Goal: Information Seeking & Learning: Learn about a topic

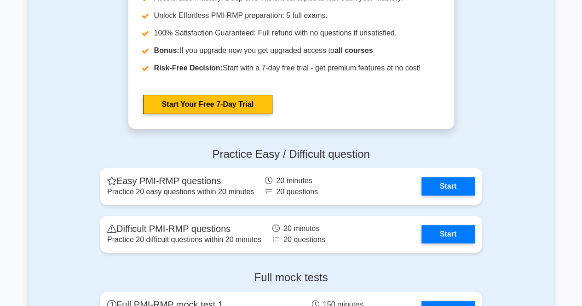
scroll to position [1836, 0]
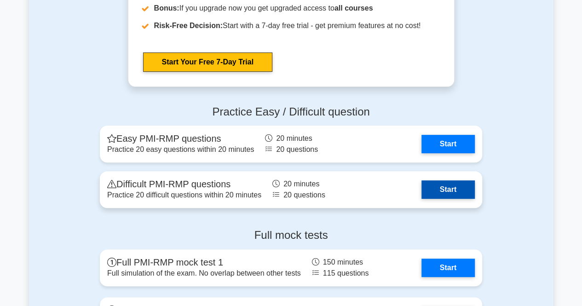
click at [436, 195] on link "Start" at bounding box center [448, 189] width 53 height 18
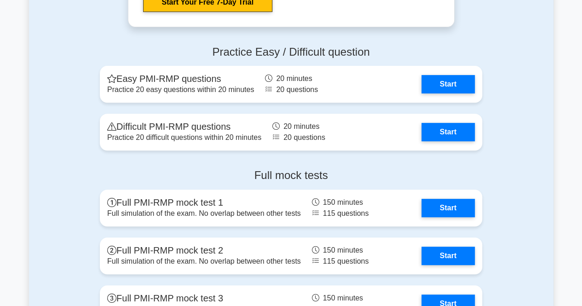
scroll to position [1882, 0]
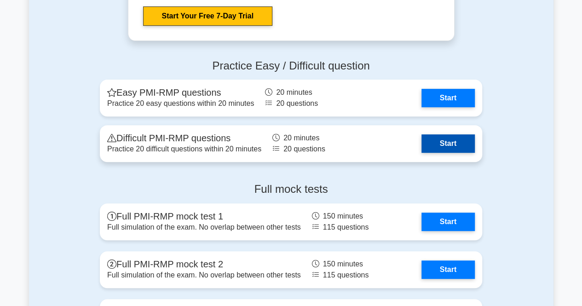
click at [437, 144] on link "Start" at bounding box center [448, 143] width 53 height 18
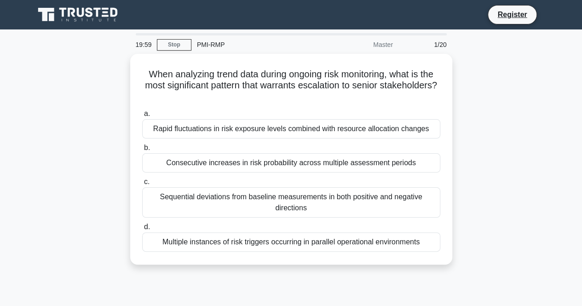
click at [159, 51] on div "19:59 Stop PMI-RMP Master 1/20" at bounding box center [291, 44] width 322 height 18
click at [161, 47] on link "Stop" at bounding box center [174, 45] width 35 height 12
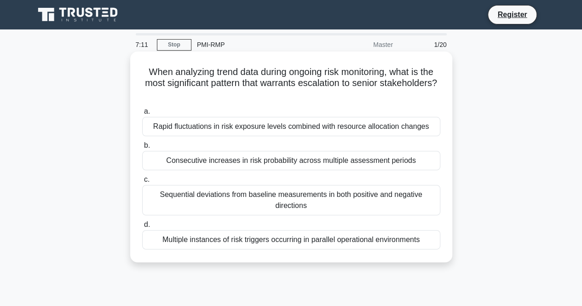
click at [290, 159] on div "Consecutive increases in risk probability across multiple assessment periods" at bounding box center [291, 160] width 298 height 19
click at [142, 149] on input "b. Consecutive increases in risk probability across multiple assessment periods" at bounding box center [142, 146] width 0 height 6
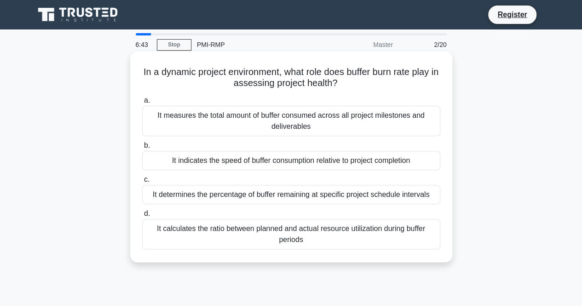
click at [329, 196] on div "It determines the percentage of buffer remaining at specific project schedule i…" at bounding box center [291, 194] width 298 height 19
click at [142, 183] on input "c. It determines the percentage of buffer remaining at specific project schedul…" at bounding box center [142, 180] width 0 height 6
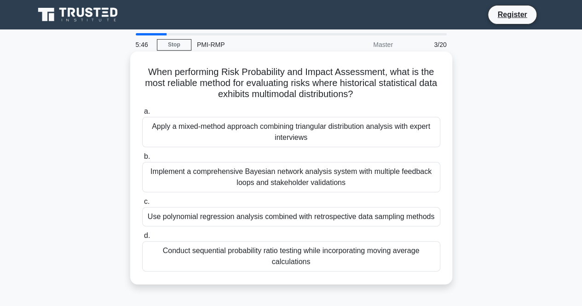
click at [313, 179] on div "Implement a comprehensive Bayesian network analysis system with multiple feedba…" at bounding box center [291, 177] width 298 height 30
click at [142, 160] on input "b. Implement a comprehensive Bayesian network analysis system with multiple fee…" at bounding box center [142, 157] width 0 height 6
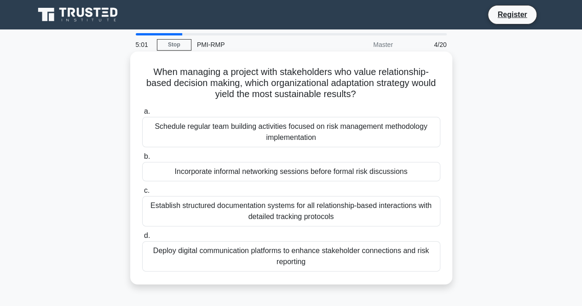
click at [308, 135] on div "Schedule regular team building activities focused on risk management methodolog…" at bounding box center [291, 132] width 298 height 30
click at [142, 115] on input "a. Schedule regular team building activities focused on risk management methodo…" at bounding box center [142, 112] width 0 height 6
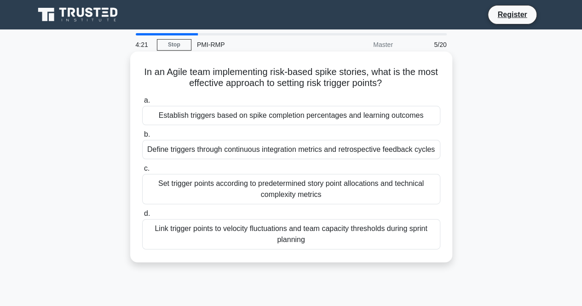
click at [260, 150] on div "Define triggers through continuous integration metrics and retrospective feedba…" at bounding box center [291, 149] width 298 height 19
click at [142, 138] on input "b. Define triggers through continuous integration metrics and retrospective fee…" at bounding box center [142, 135] width 0 height 6
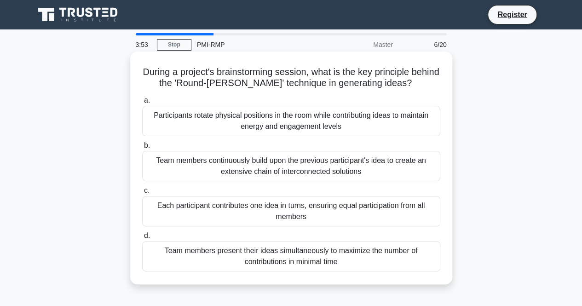
click at [285, 212] on div "Each participant contributes one idea in turns, ensuring equal participation fr…" at bounding box center [291, 211] width 298 height 30
click at [142, 194] on input "c. Each participant contributes one idea in turns, ensuring equal participation…" at bounding box center [142, 191] width 0 height 6
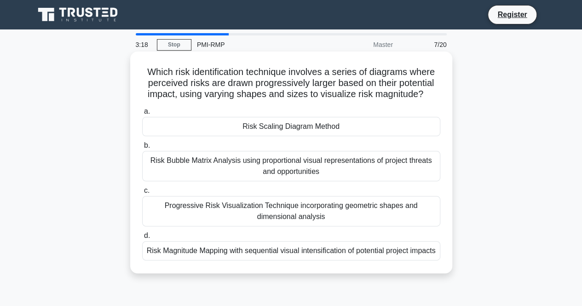
click at [286, 125] on div "Risk Scaling Diagram Method" at bounding box center [291, 126] width 298 height 19
click at [142, 115] on input "a. Risk Scaling Diagram Method" at bounding box center [142, 112] width 0 height 6
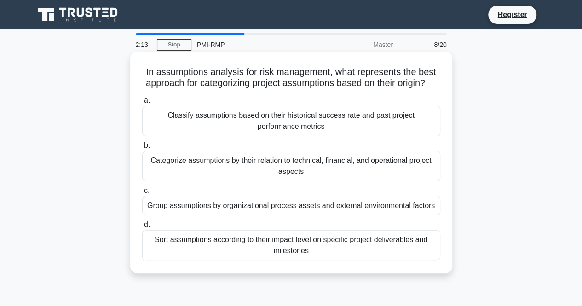
click at [255, 135] on div "Classify assumptions based on their historical success rate and past project pe…" at bounding box center [291, 121] width 298 height 30
click at [142, 104] on input "a. Classify assumptions based on their historical success rate and past project…" at bounding box center [142, 101] width 0 height 6
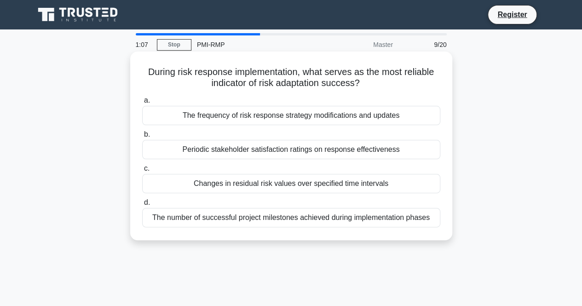
click at [264, 185] on div "Changes in residual risk values over specified time intervals" at bounding box center [291, 183] width 298 height 19
click at [142, 172] on input "c. Changes in residual risk values over specified time intervals" at bounding box center [142, 169] width 0 height 6
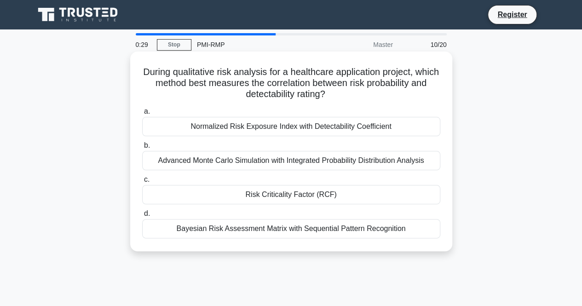
click at [274, 197] on div "Risk Criticality Factor (RCF)" at bounding box center [291, 194] width 298 height 19
click at [142, 183] on input "c. Risk Criticality Factor (RCF)" at bounding box center [142, 180] width 0 height 6
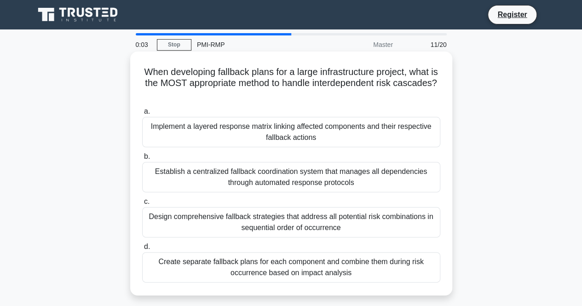
click at [253, 178] on div "Establish a centralized fallback coordination system that manages all dependenc…" at bounding box center [291, 177] width 298 height 30
click at [142, 160] on input "b. Establish a centralized fallback coordination system that manages all depend…" at bounding box center [142, 157] width 0 height 6
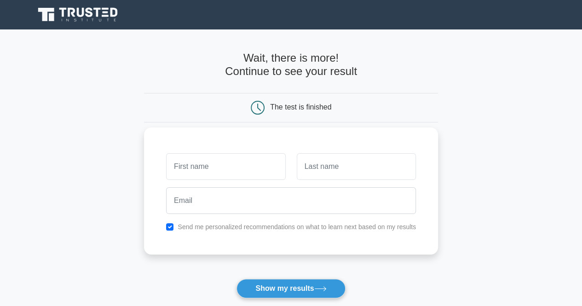
click at [231, 161] on input "text" at bounding box center [225, 166] width 119 height 27
click at [174, 227] on div "Send me personalized recommendations on what to learn next based on my results" at bounding box center [291, 226] width 261 height 11
click at [168, 224] on input "checkbox" at bounding box center [169, 226] width 7 height 7
checkbox input "false"
click at [232, 163] on input "text" at bounding box center [225, 166] width 119 height 27
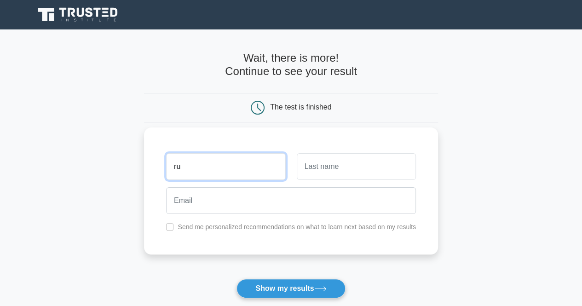
type input "r"
type input "[MEDICAL_DATA]"
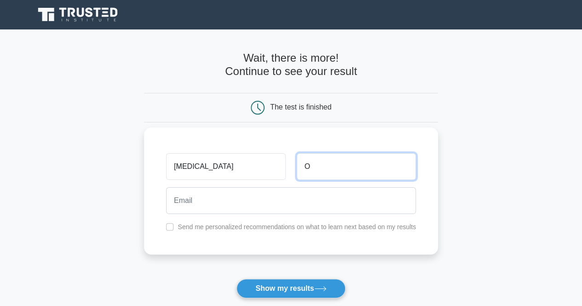
type input "O"
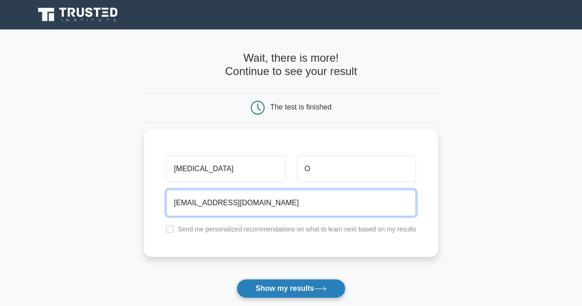
type input "[EMAIL_ADDRESS][DOMAIN_NAME]"
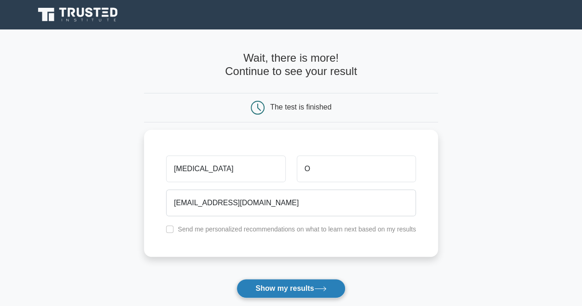
click at [292, 284] on button "Show my results" at bounding box center [291, 288] width 109 height 19
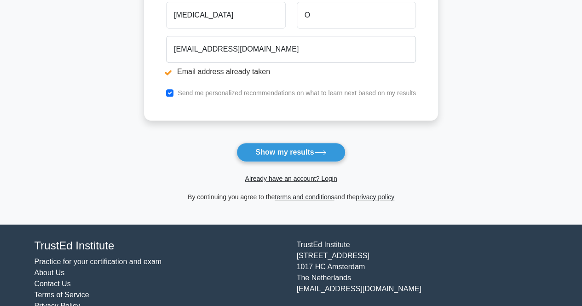
scroll to position [206, 0]
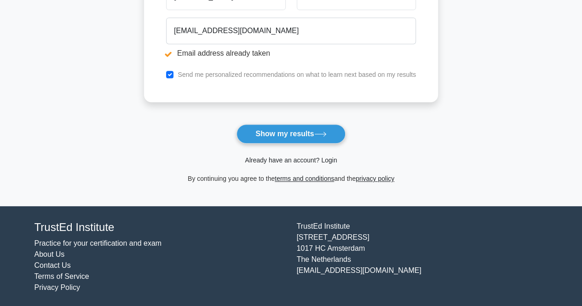
click at [288, 160] on link "Already have an account? Login" at bounding box center [291, 159] width 92 height 7
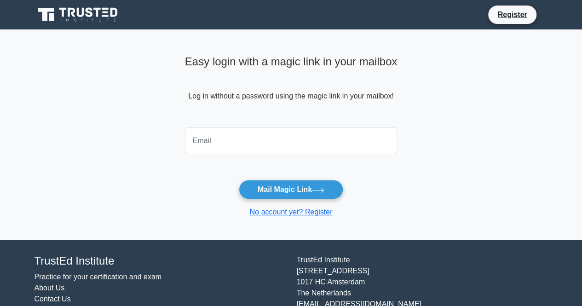
click at [266, 149] on input "email" at bounding box center [291, 140] width 213 height 27
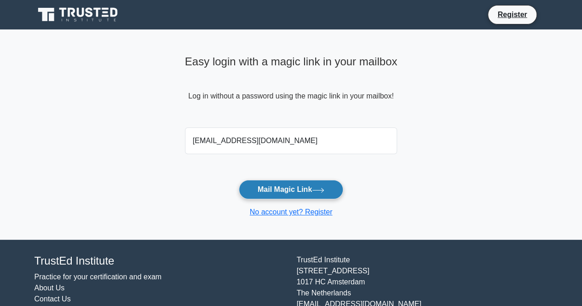
type input "[EMAIL_ADDRESS][DOMAIN_NAME]"
click at [290, 191] on button "Mail Magic Link" at bounding box center [291, 189] width 104 height 19
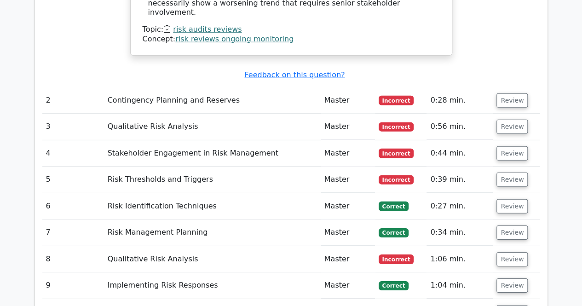
scroll to position [1289, 0]
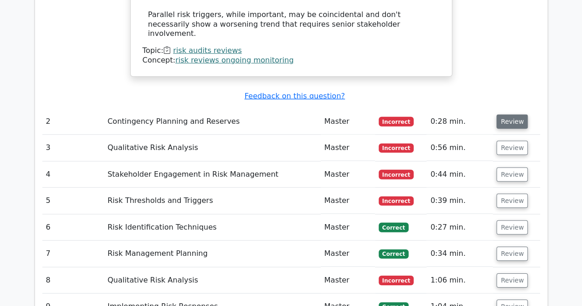
click at [500, 115] on button "Review" at bounding box center [512, 122] width 31 height 14
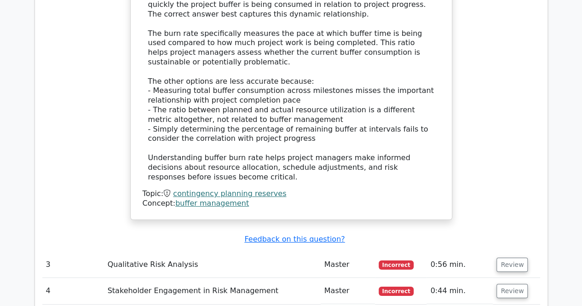
scroll to position [1703, 0]
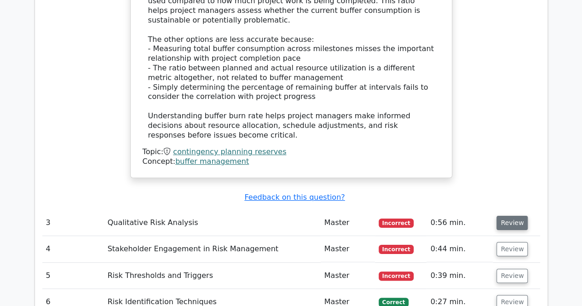
click at [499, 216] on button "Review" at bounding box center [512, 223] width 31 height 14
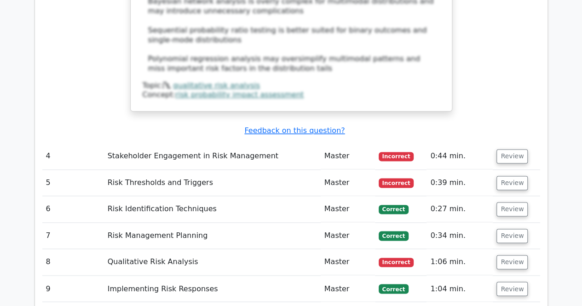
scroll to position [2301, 0]
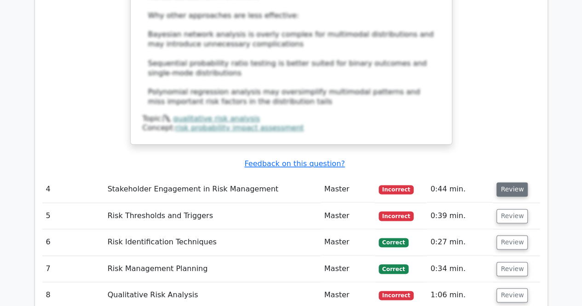
click at [510, 182] on button "Review" at bounding box center [512, 189] width 31 height 14
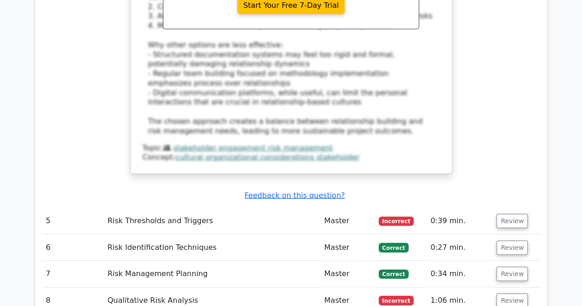
scroll to position [2807, 0]
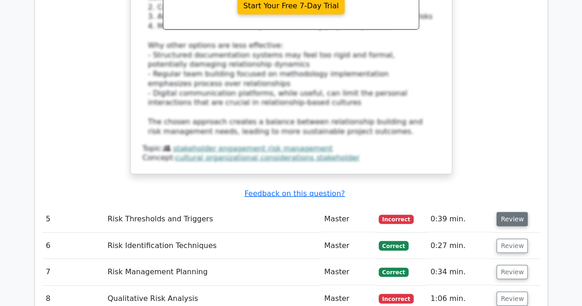
click at [508, 212] on button "Review" at bounding box center [512, 219] width 31 height 14
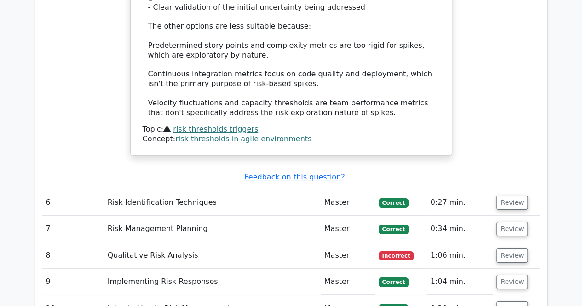
scroll to position [3360, 0]
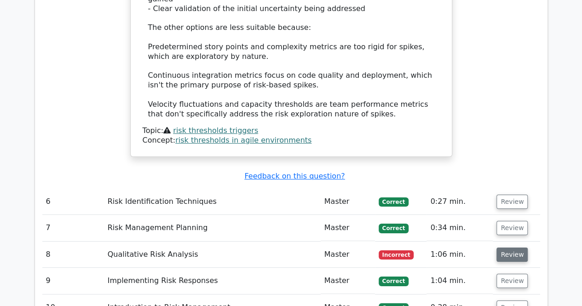
click at [511, 248] on button "Review" at bounding box center [512, 255] width 31 height 14
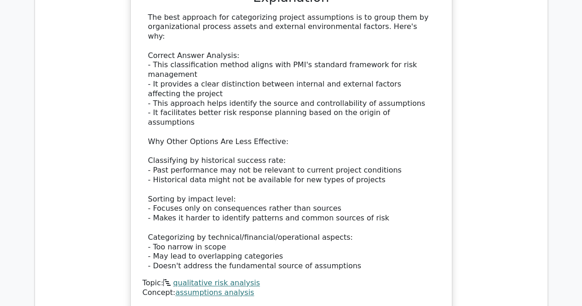
scroll to position [3958, 0]
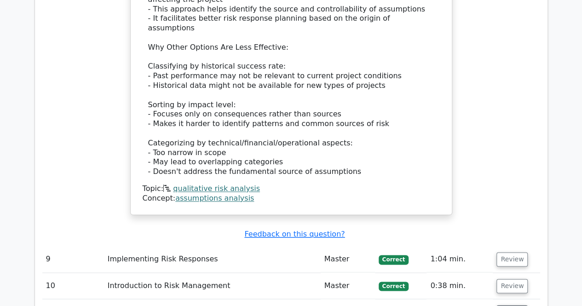
click at [504, 305] on button "Review" at bounding box center [512, 312] width 31 height 14
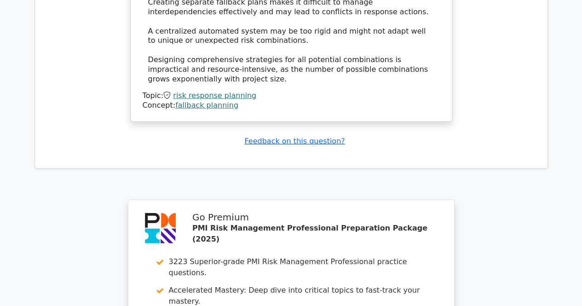
scroll to position [4740, 0]
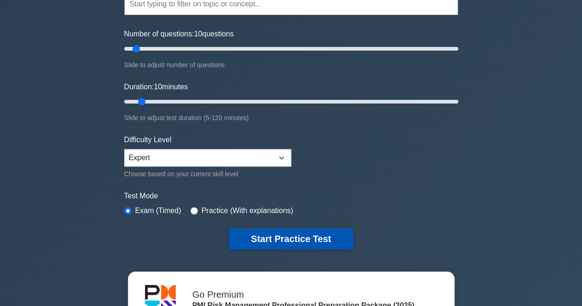
scroll to position [138, 0]
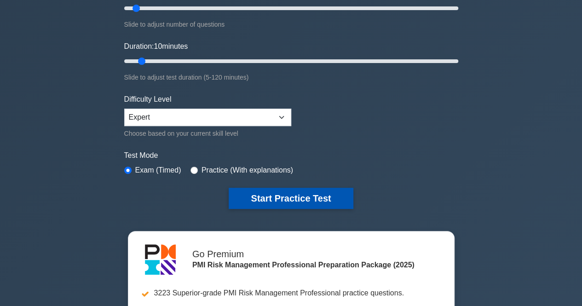
click at [279, 193] on button "Start Practice Test" at bounding box center [291, 198] width 124 height 21
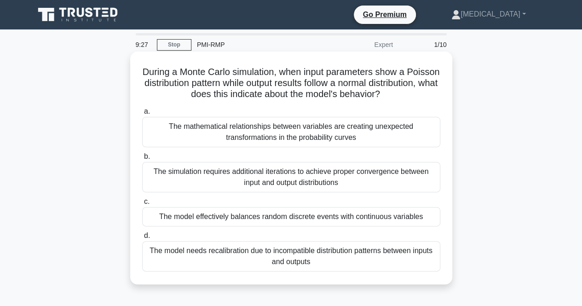
click at [321, 221] on div "The model effectively balances random discrete events with continuous variables" at bounding box center [291, 216] width 298 height 19
click at [142, 205] on input "c. The model effectively balances random discrete events with continuous variab…" at bounding box center [142, 202] width 0 height 6
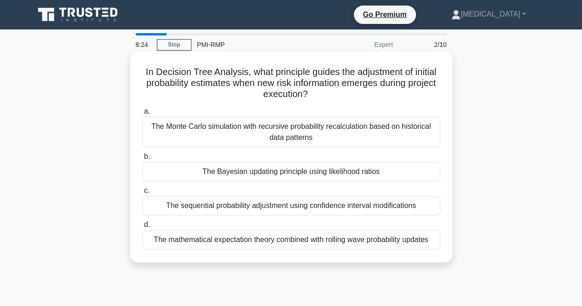
click at [332, 141] on div "The Monte Carlo simulation with recursive probability recalculation based on hi…" at bounding box center [291, 132] width 298 height 30
click at [142, 115] on input "a. The Monte Carlo simulation with recursive probability recalculation based on…" at bounding box center [142, 112] width 0 height 6
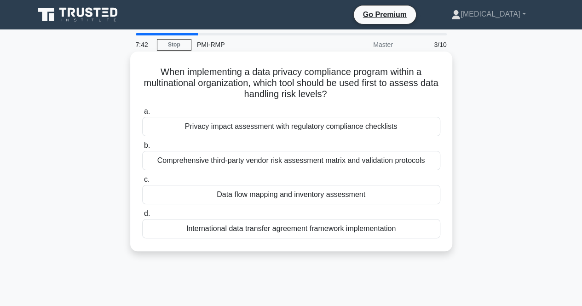
click at [280, 131] on div "Privacy impact assessment with regulatory compliance checklists" at bounding box center [291, 126] width 298 height 19
click at [142, 115] on input "a. Privacy impact assessment with regulatory compliance checklists" at bounding box center [142, 112] width 0 height 6
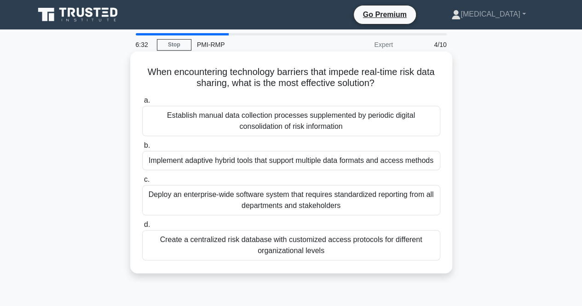
click at [281, 127] on div "Establish manual data collection processes supplemented by periodic digital con…" at bounding box center [291, 121] width 298 height 30
click at [142, 104] on input "a. Establish manual data collection processes supplemented by periodic digital …" at bounding box center [142, 101] width 0 height 6
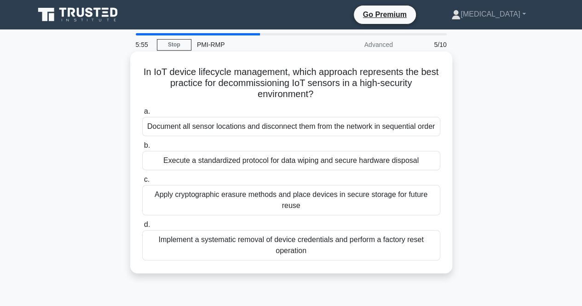
click at [276, 161] on div "Execute a standardized protocol for data wiping and secure hardware disposal" at bounding box center [291, 160] width 298 height 19
click at [142, 149] on input "b. Execute a standardized protocol for data wiping and secure hardware disposal" at bounding box center [142, 146] width 0 height 6
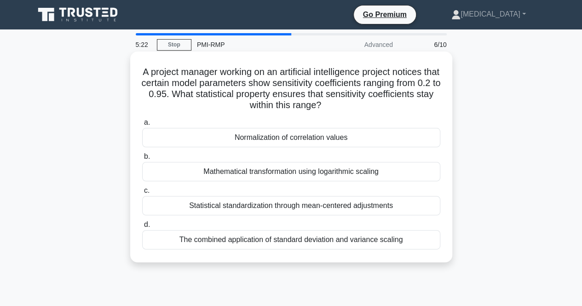
click at [301, 141] on div "Normalization of correlation values" at bounding box center [291, 137] width 298 height 19
click at [142, 126] on input "a. Normalization of correlation values" at bounding box center [142, 123] width 0 height 6
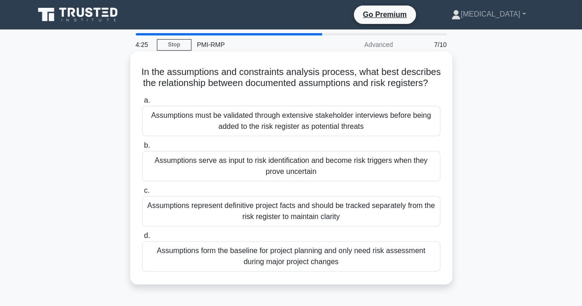
click at [301, 136] on div "Assumptions must be validated through extensive stakeholder interviews before b…" at bounding box center [291, 121] width 298 height 30
click at [142, 104] on input "a. Assumptions must be validated through extensive stakeholder interviews befor…" at bounding box center [142, 101] width 0 height 6
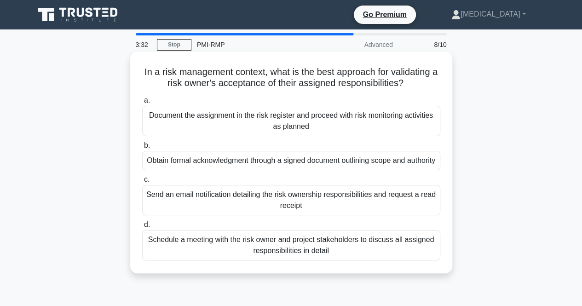
click at [282, 165] on div "Obtain formal acknowledgment through a signed document outlining scope and auth…" at bounding box center [291, 160] width 298 height 19
click at [142, 149] on input "b. Obtain formal acknowledgment through a signed document outlining scope and a…" at bounding box center [142, 146] width 0 height 6
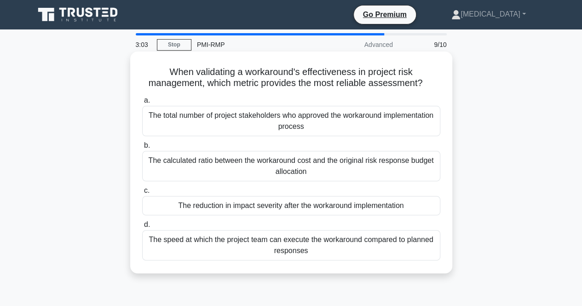
click at [296, 211] on div "The reduction in impact severity after the workaround implementation" at bounding box center [291, 205] width 298 height 19
click at [142, 194] on input "c. The reduction in impact severity after the workaround implementation" at bounding box center [142, 191] width 0 height 6
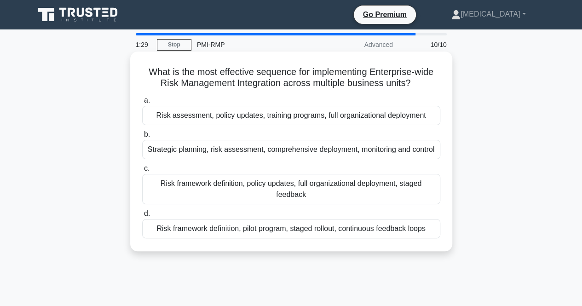
click at [272, 151] on div "Strategic planning, risk assessment, comprehensive deployment, monitoring and c…" at bounding box center [291, 149] width 298 height 19
click at [142, 138] on input "b. Strategic planning, risk assessment, comprehensive deployment, monitoring an…" at bounding box center [142, 135] width 0 height 6
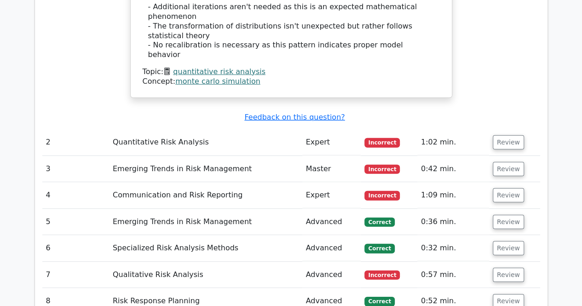
scroll to position [1243, 0]
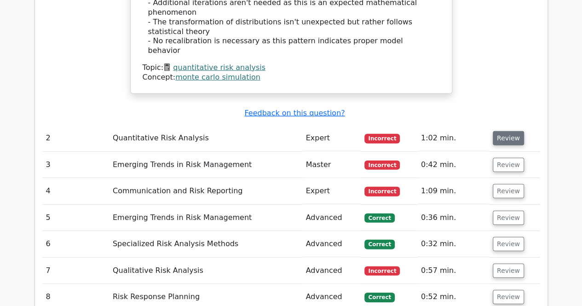
click at [517, 131] on button "Review" at bounding box center [508, 138] width 31 height 14
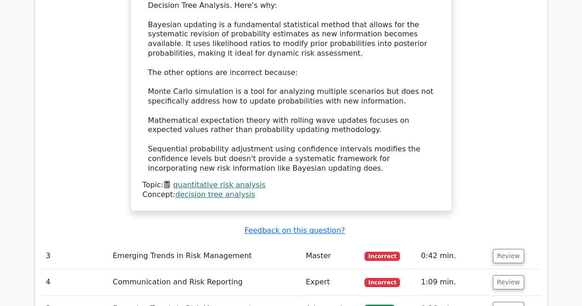
scroll to position [1657, 0]
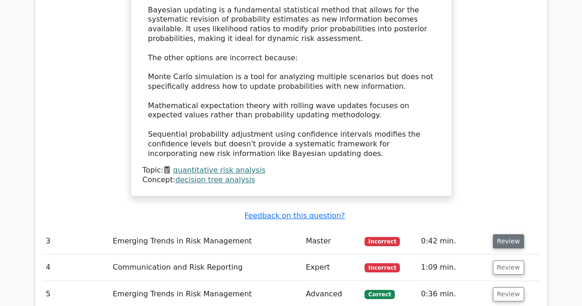
click at [497, 234] on button "Review" at bounding box center [508, 241] width 31 height 14
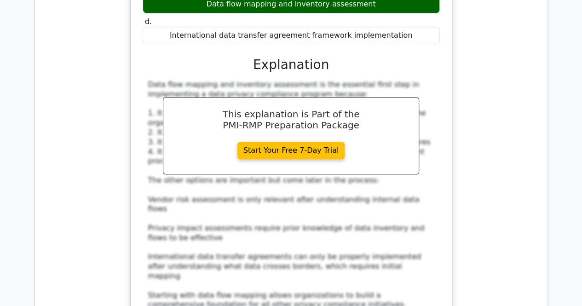
scroll to position [2117, 0]
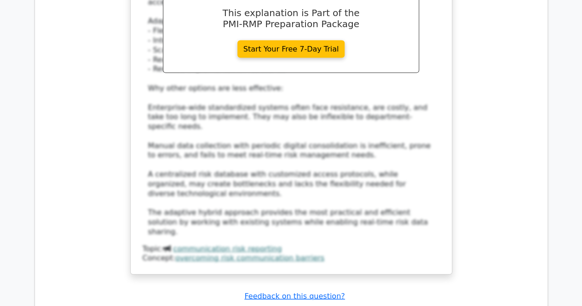
scroll to position [2761, 0]
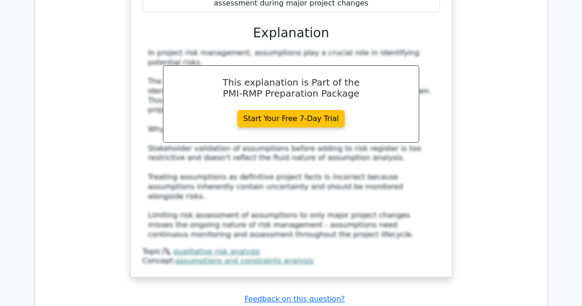
scroll to position [3314, 0]
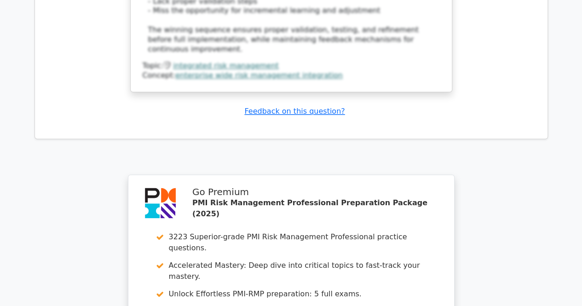
scroll to position [4138, 0]
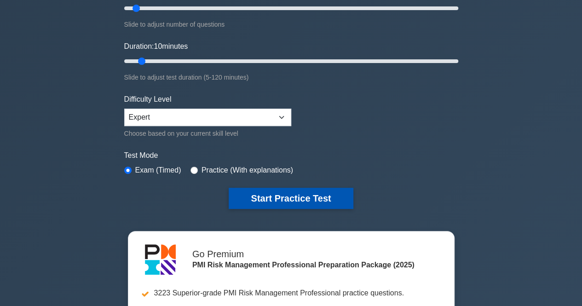
scroll to position [184, 0]
